Goal: Find specific page/section: Find specific page/section

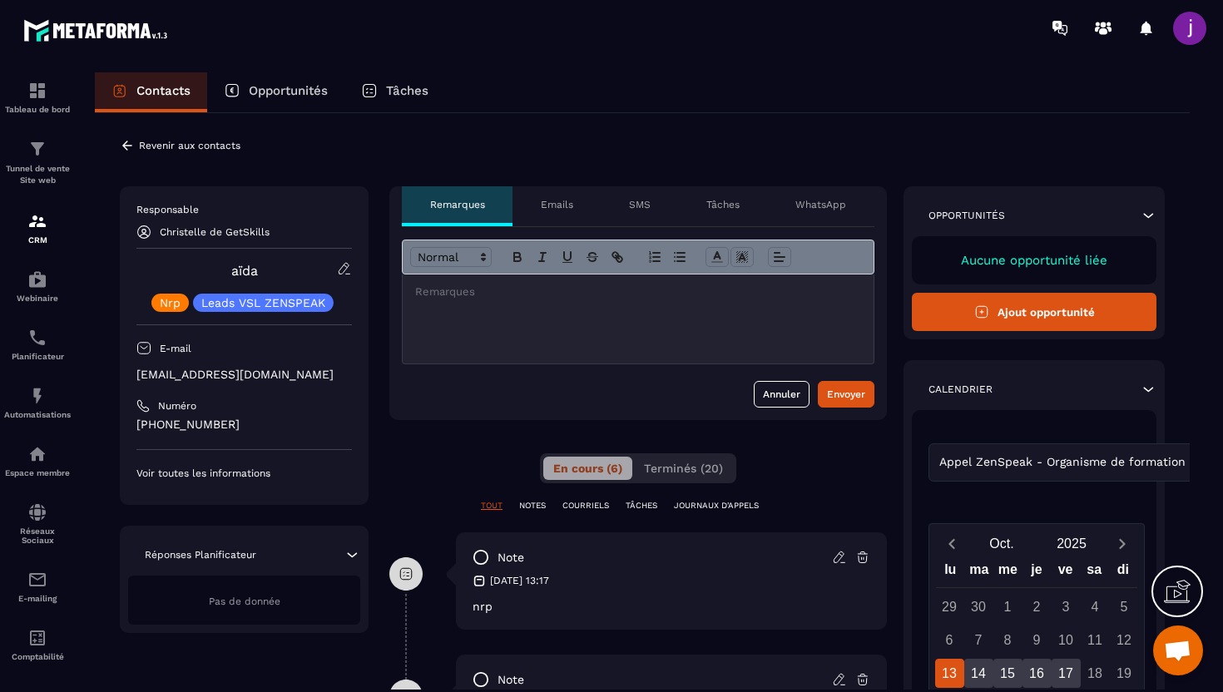
click at [122, 146] on icon at bounding box center [127, 145] width 15 height 15
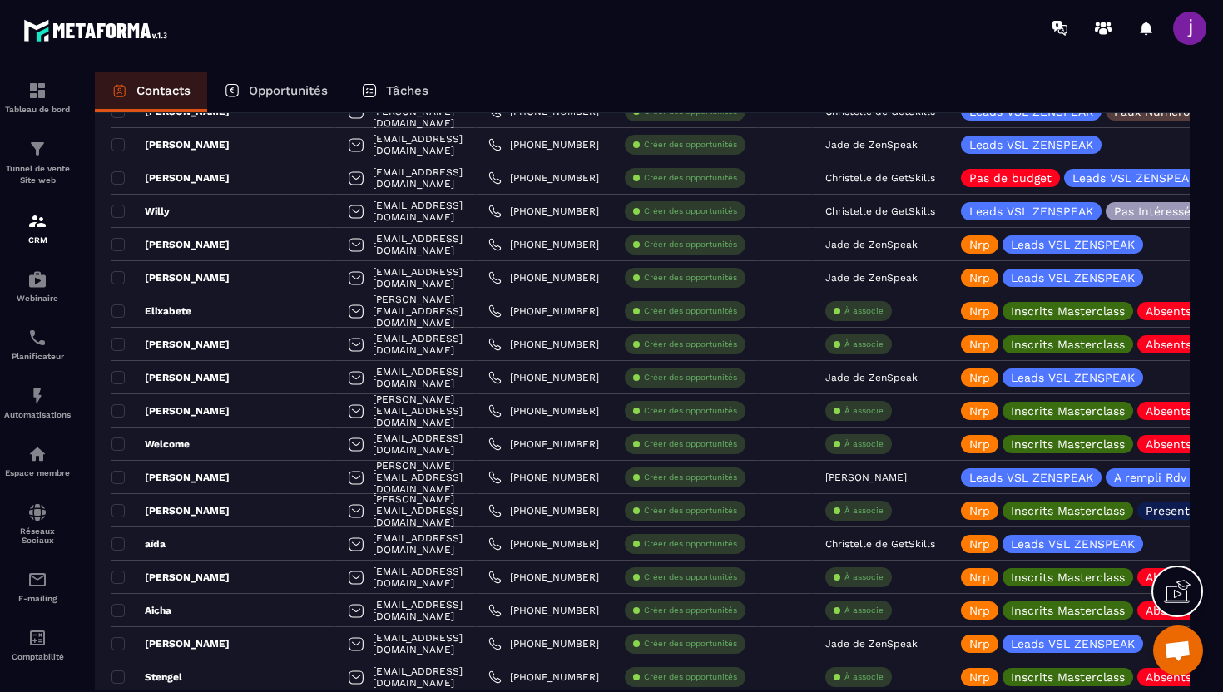
scroll to position [1228, 0]
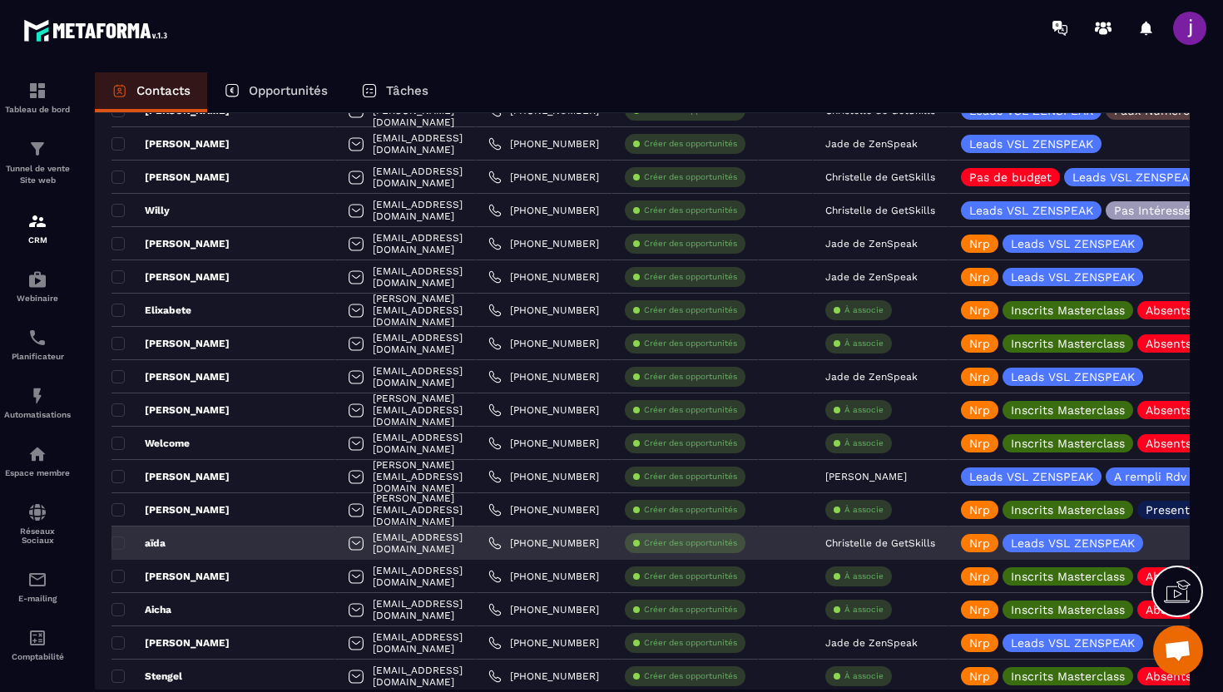
click at [865, 544] on p "Christelle de GetSkills" at bounding box center [881, 544] width 110 height 12
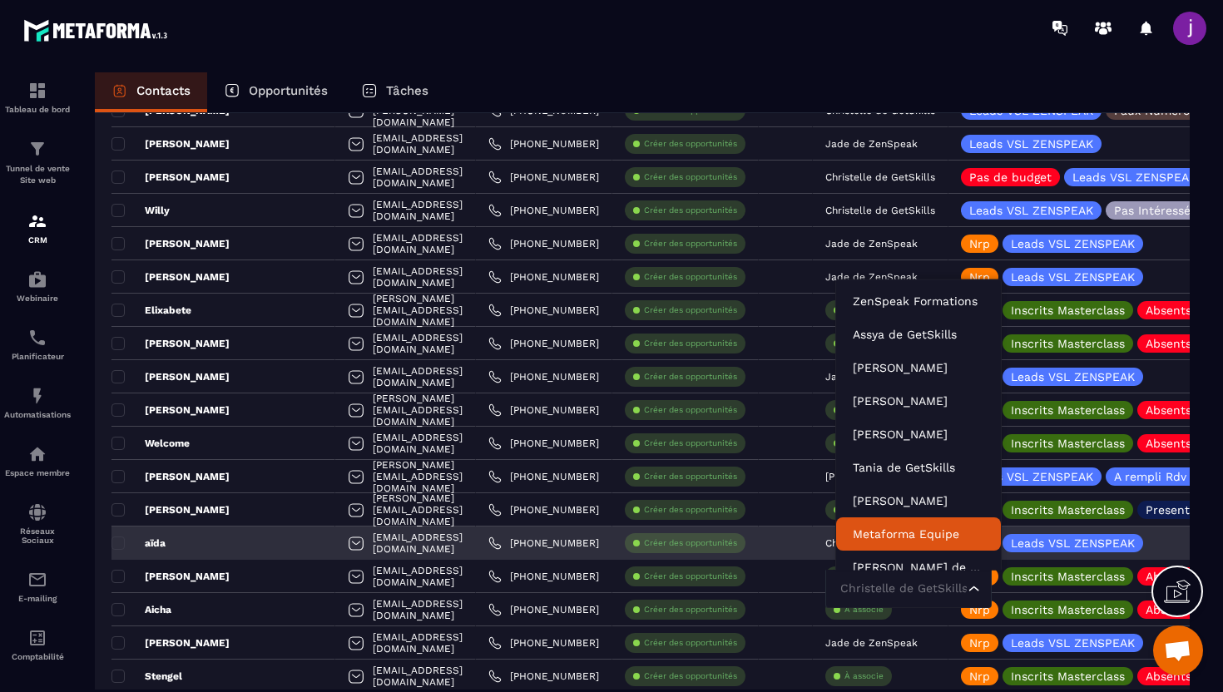
scroll to position [12, 0]
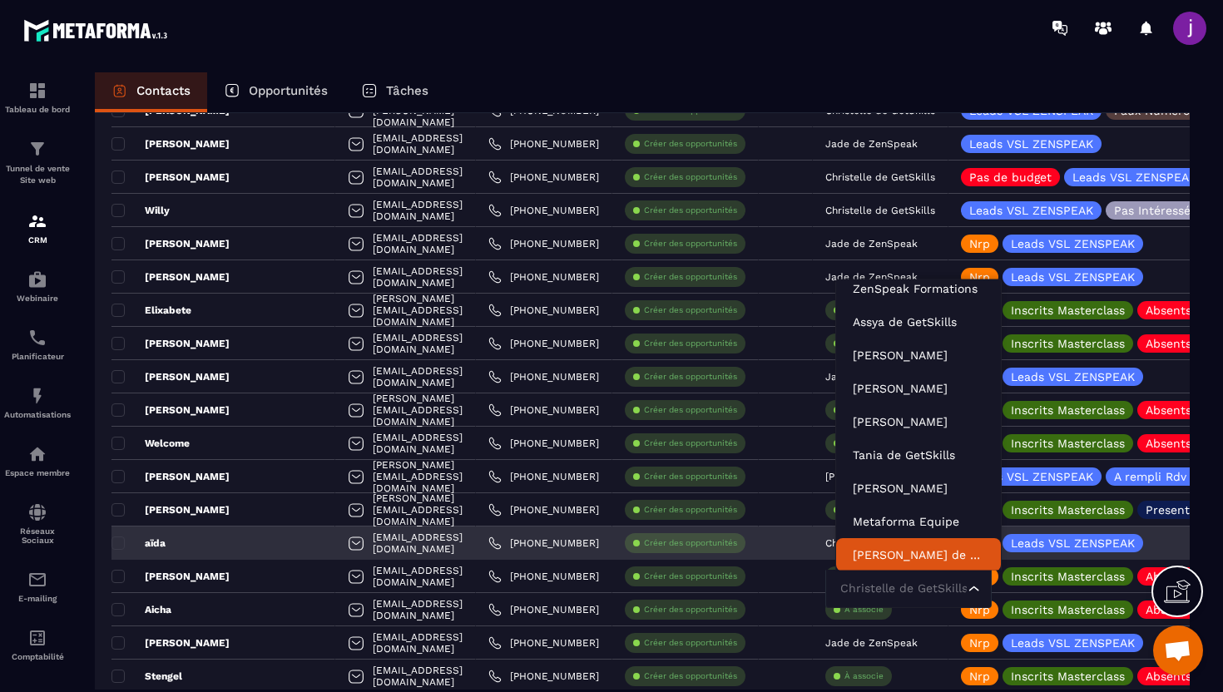
click at [873, 593] on input "Search for option" at bounding box center [900, 589] width 128 height 18
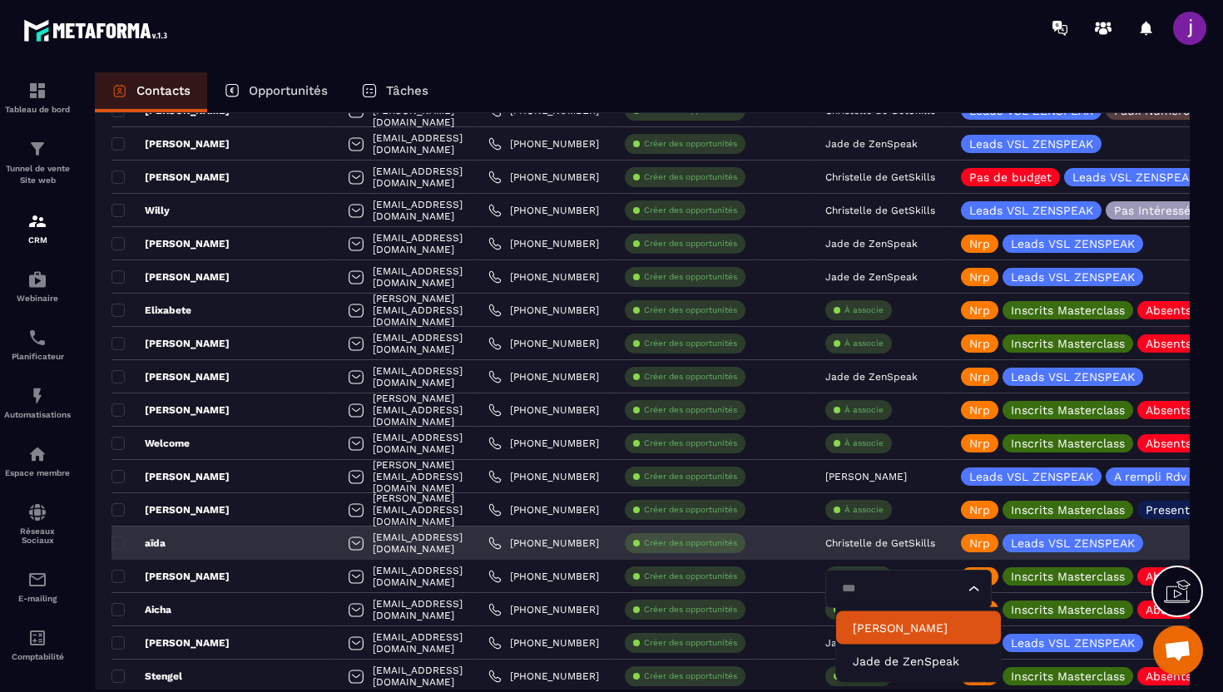
scroll to position [0, 0]
type input "****"
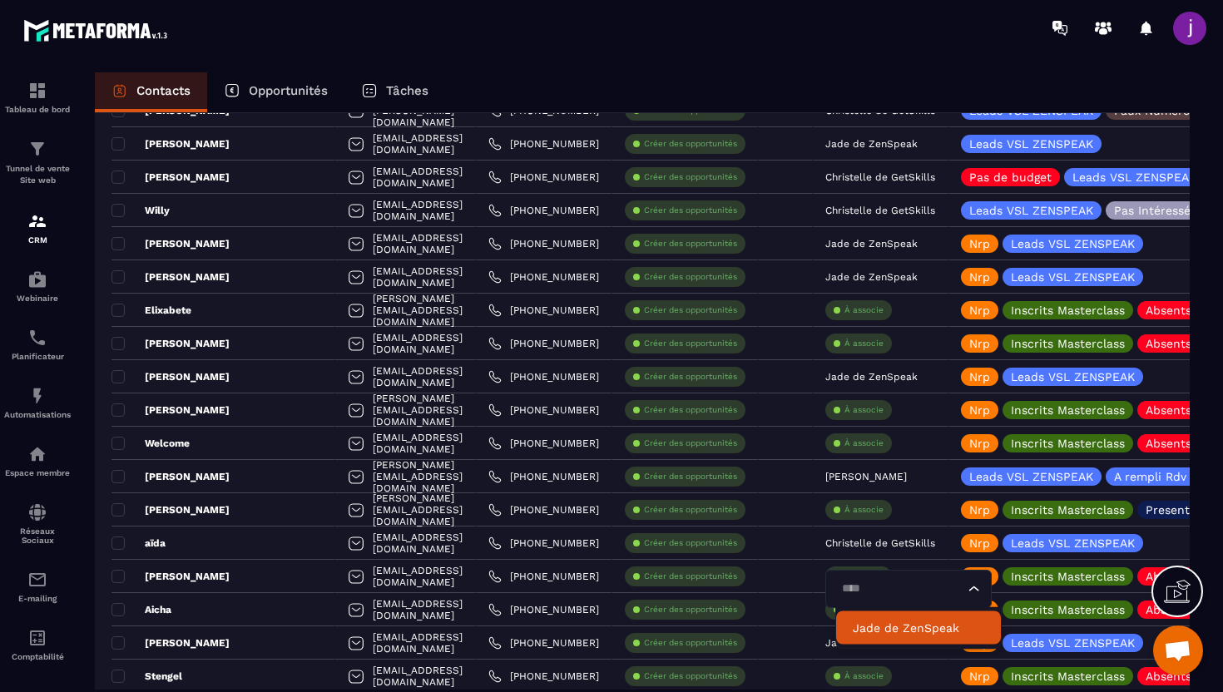
click at [861, 625] on p "Jade de ZenSpeak" at bounding box center [918, 628] width 131 height 17
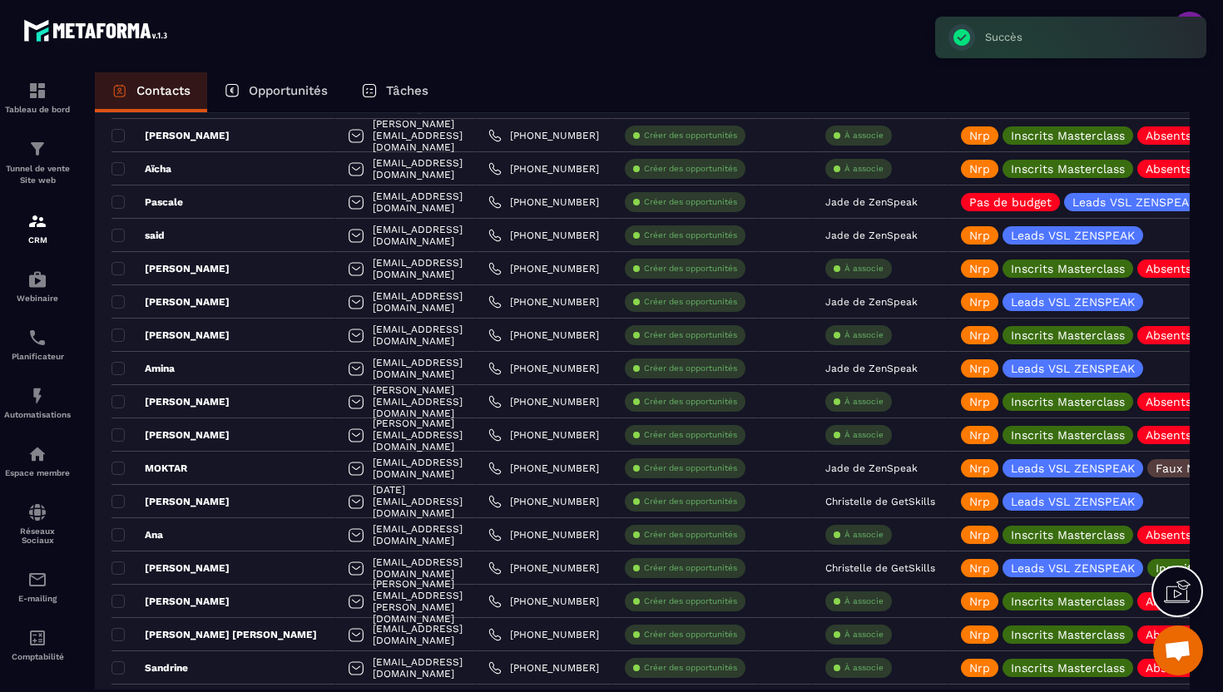
scroll to position [1971, 0]
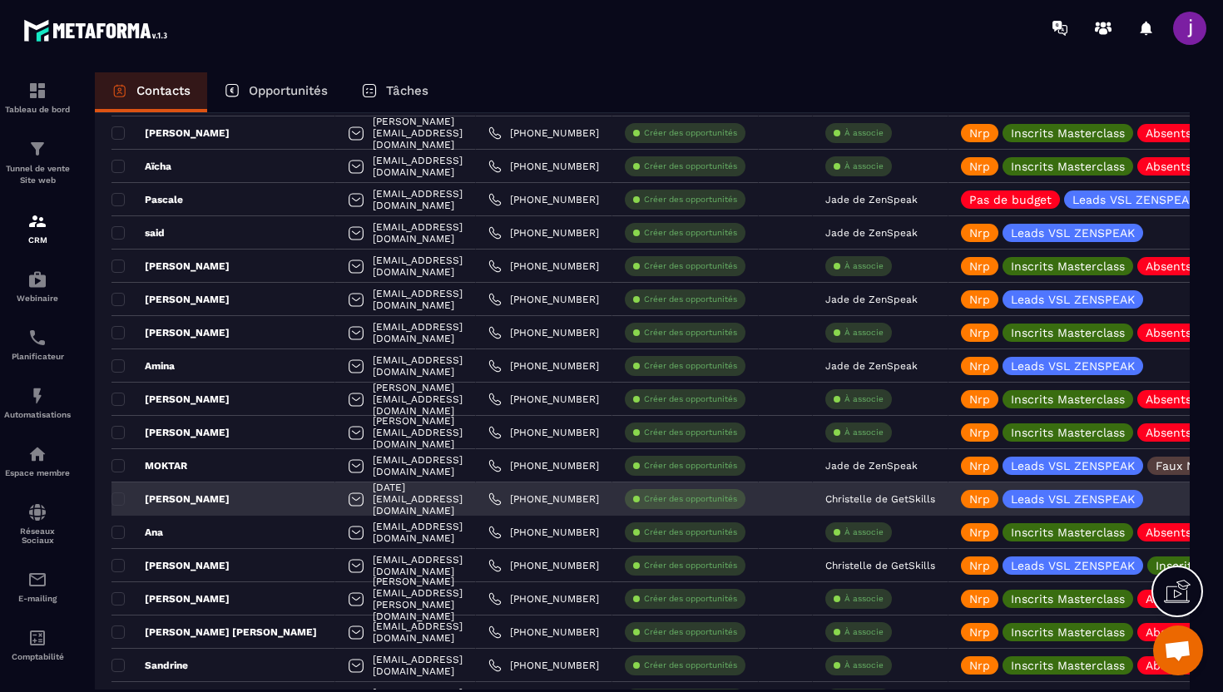
click at [874, 494] on p "Christelle de GetSkills" at bounding box center [881, 500] width 110 height 12
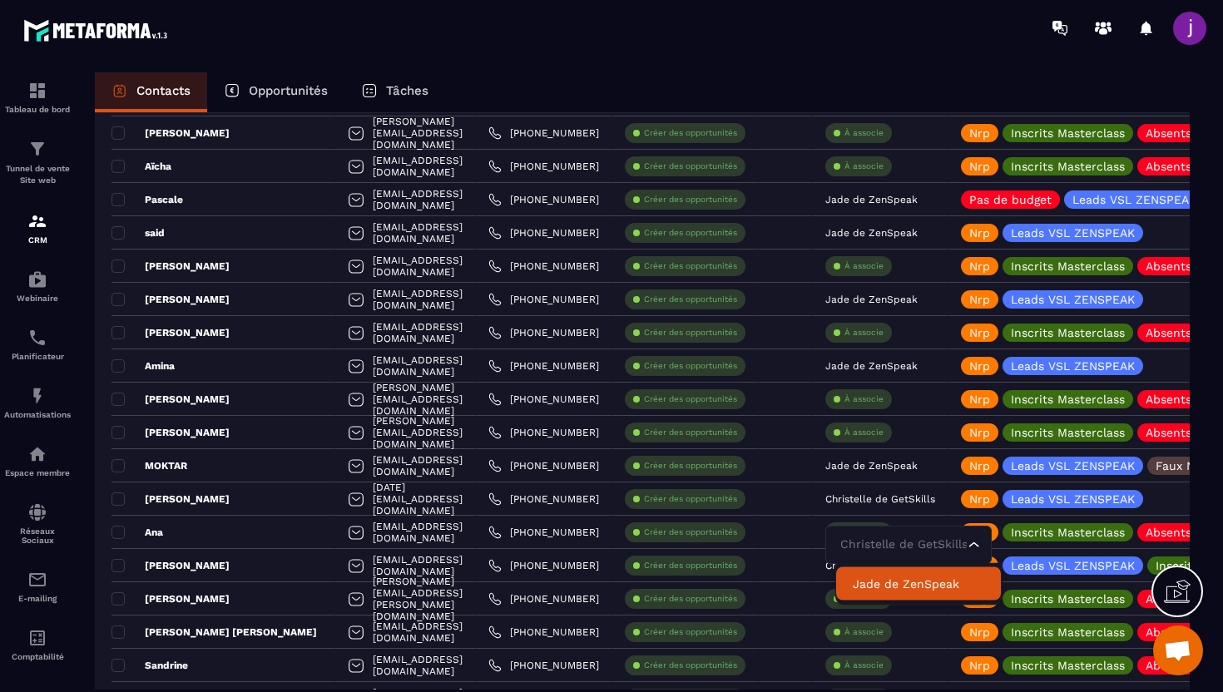
click at [874, 574] on li "Jade de ZenSpeak" at bounding box center [918, 584] width 165 height 33
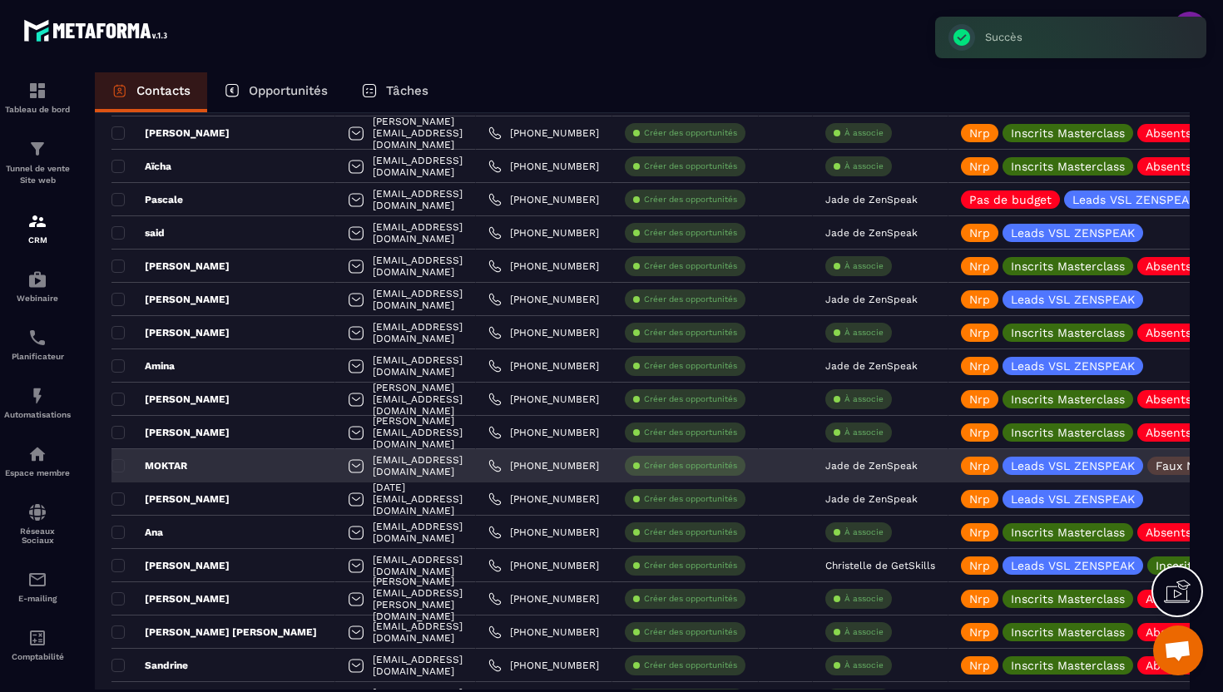
scroll to position [2045, 0]
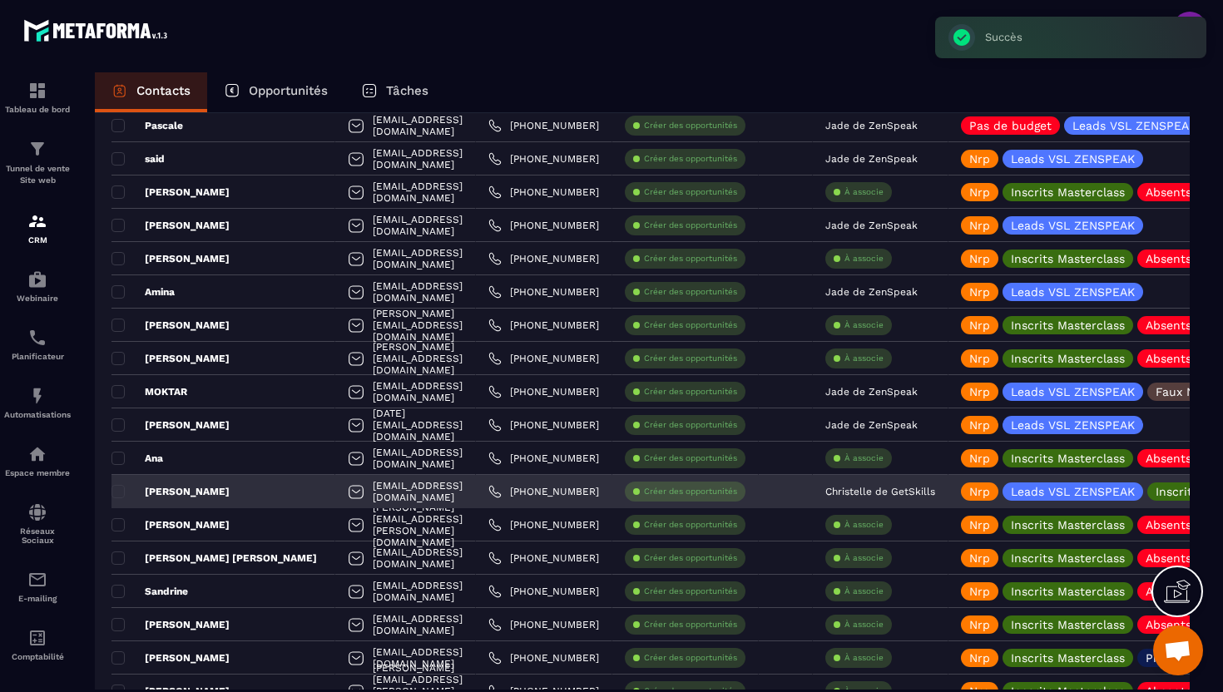
click at [889, 484] on div "Christelle de GetSkills" at bounding box center [881, 491] width 136 height 33
click at [879, 497] on p "Christelle de GetSkills" at bounding box center [881, 492] width 110 height 12
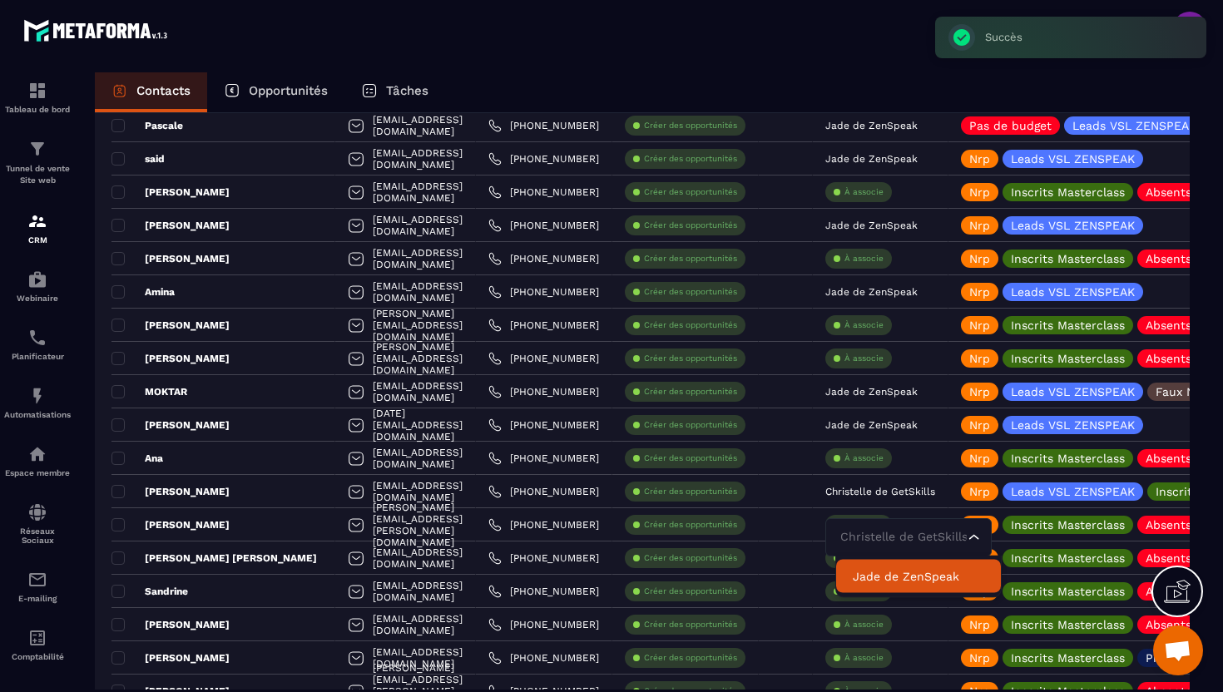
click at [881, 578] on p "Jade de ZenSpeak" at bounding box center [918, 576] width 131 height 17
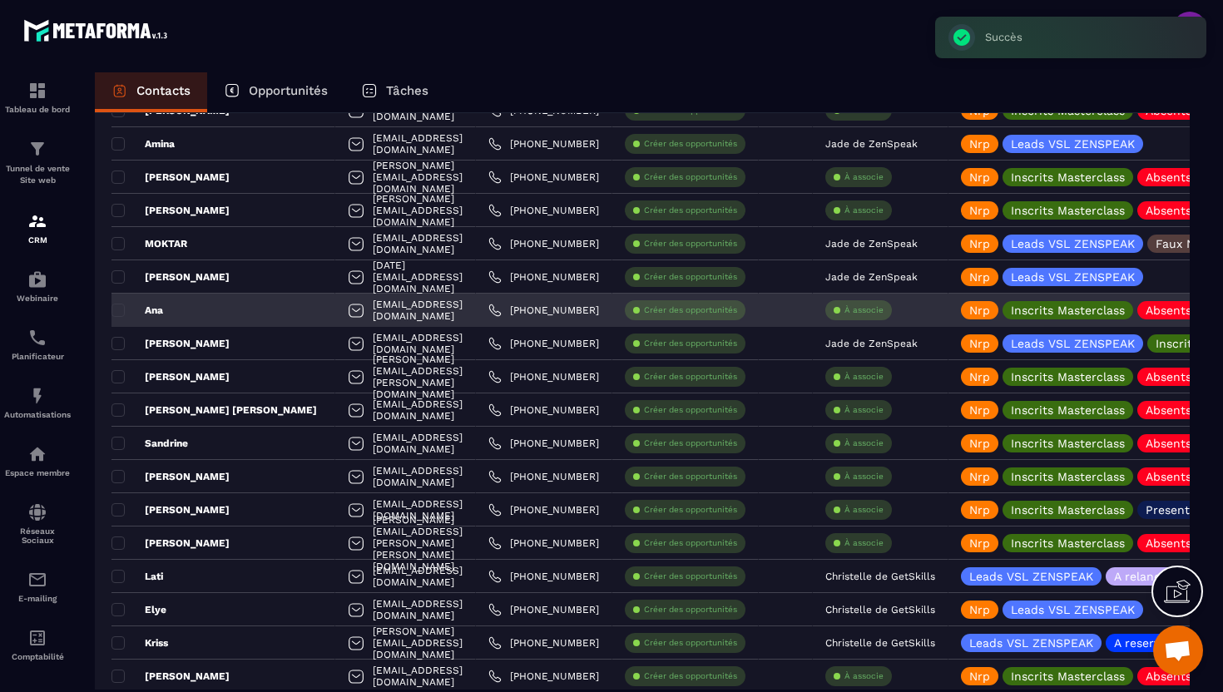
scroll to position [2196, 0]
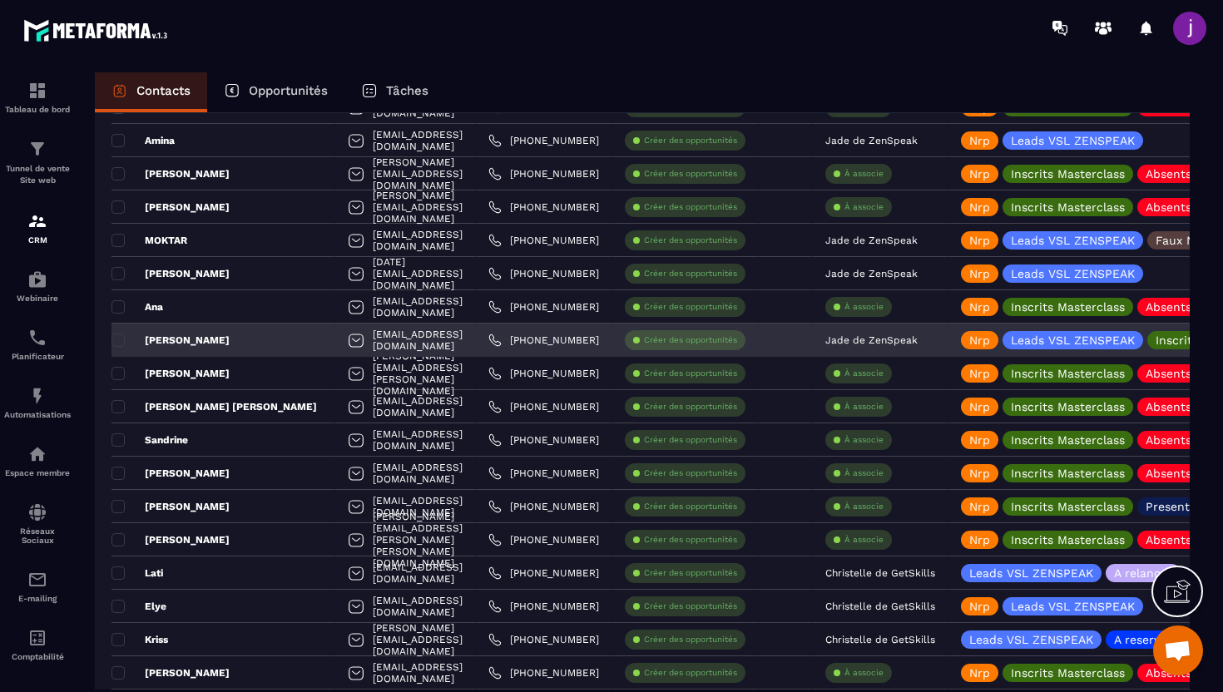
click at [233, 325] on div "[PERSON_NAME]" at bounding box center [224, 340] width 224 height 33
